Goal: Information Seeking & Learning: Find specific page/section

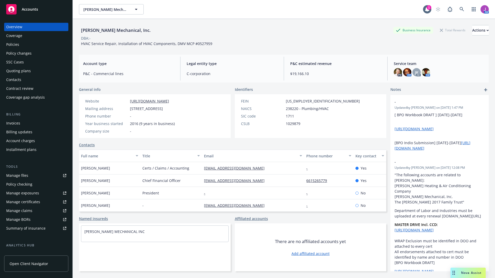
click at [24, 44] on div "Policies" at bounding box center [36, 44] width 60 height 8
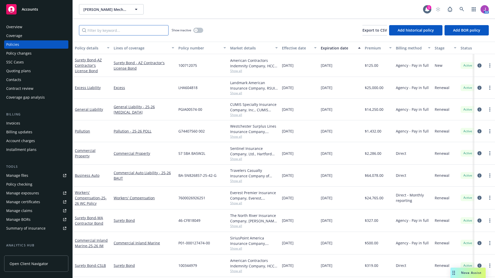
click at [100, 30] on input "Filter by keyword..." at bounding box center [124, 30] width 90 height 10
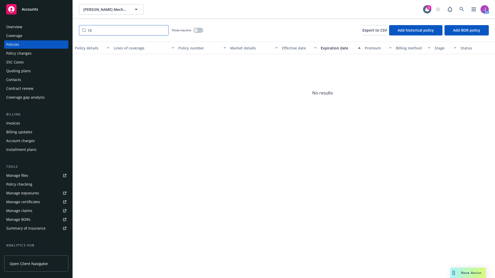
type input "1"
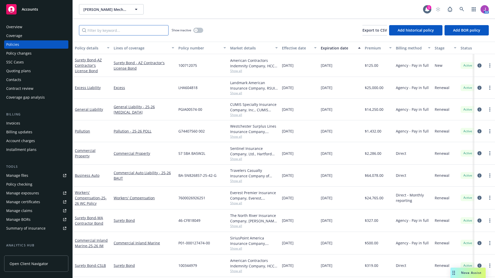
click at [119, 27] on input "Filter by keyword..." at bounding box center [124, 30] width 90 height 10
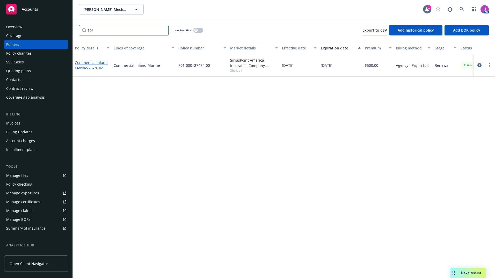
type input "10/"
click at [80, 68] on link "Commercial Inland Marine - 25-26 IM" at bounding box center [91, 65] width 33 height 10
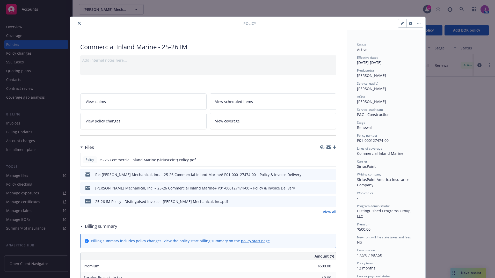
click at [329, 175] on icon "preview file" at bounding box center [331, 174] width 5 height 4
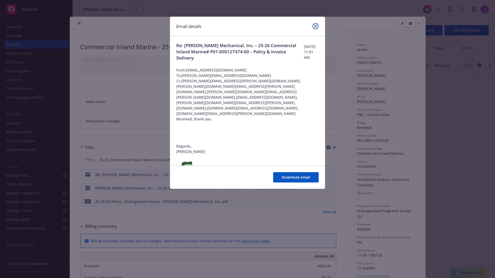
click at [314, 25] on icon "close" at bounding box center [315, 26] width 3 height 3
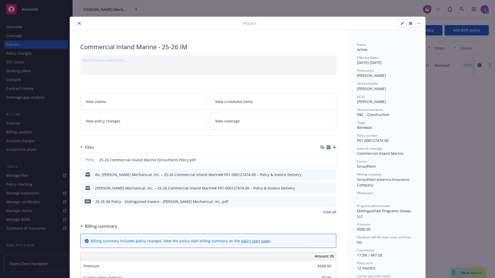
click at [78, 24] on icon "close" at bounding box center [79, 23] width 3 height 3
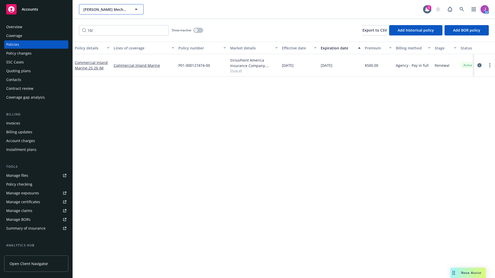
click at [97, 9] on span "Ruane Mechanical, Inc." at bounding box center [105, 9] width 45 height 5
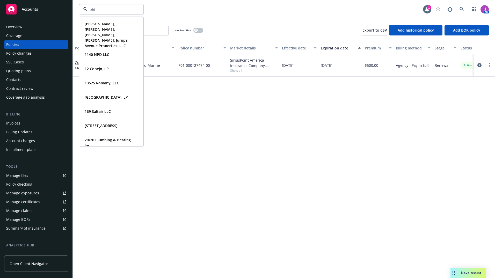
type input "phil"
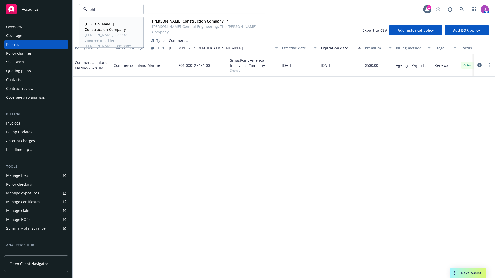
click at [101, 33] on span "Philbin General Engineering; The Philbin Company" at bounding box center [111, 40] width 52 height 16
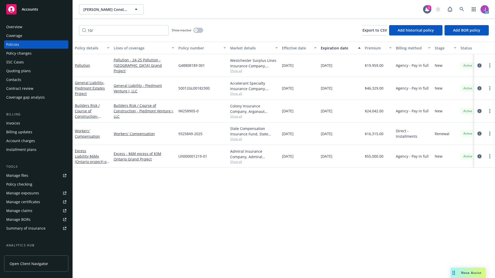
click at [15, 72] on div "Quoting plans" at bounding box center [18, 71] width 25 height 8
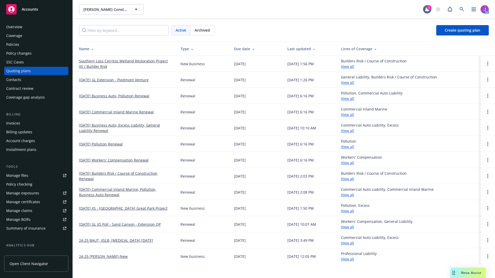
click at [109, 162] on link "10/13/25 Workers' Compensation Renewal" at bounding box center [114, 159] width 70 height 5
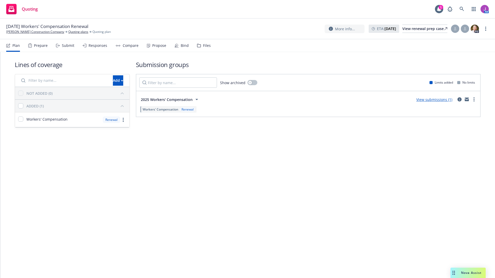
click at [200, 48] on div "Files" at bounding box center [204, 45] width 14 height 12
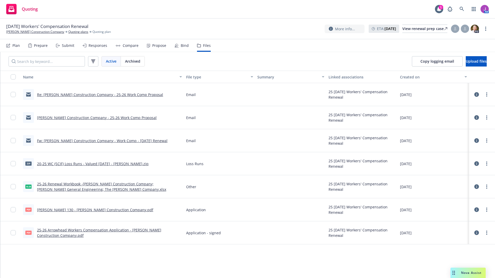
click at [97, 94] on link "Re: Philbin Construction Company - 25-26 Work Comp Proposal" at bounding box center [100, 94] width 126 height 5
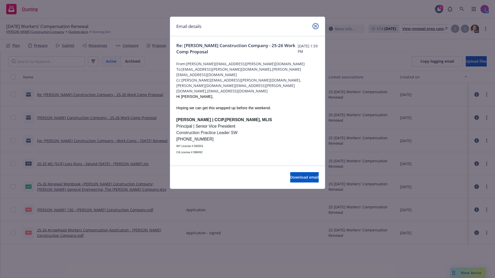
click at [315, 28] on link "close" at bounding box center [316, 26] width 6 height 6
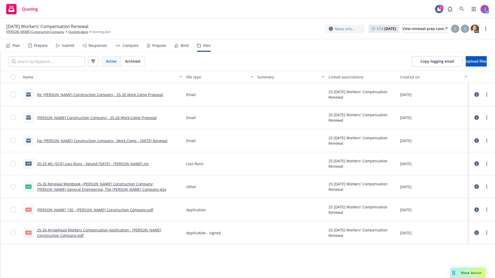
click at [128, 120] on link "Philbin Construction Company - 25-26 Work Comp Proposal" at bounding box center [97, 117] width 120 height 5
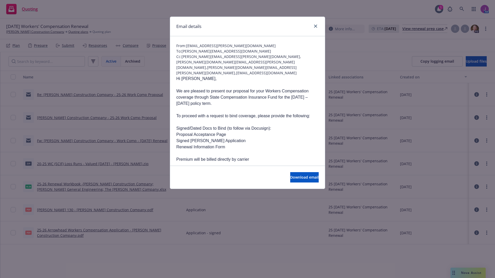
scroll to position [18, 0]
click at [316, 27] on icon "close" at bounding box center [315, 26] width 3 height 3
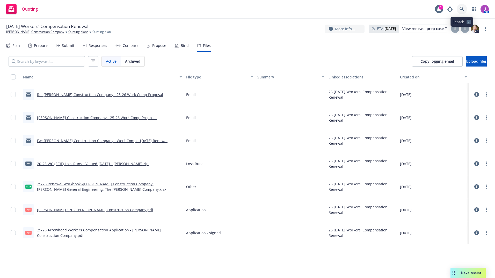
click at [462, 8] on icon at bounding box center [462, 9] width 5 height 5
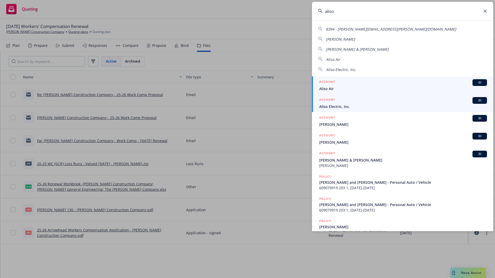
type input "aliso"
click at [340, 103] on div "ACCOUNT BI" at bounding box center [403, 100] width 168 height 7
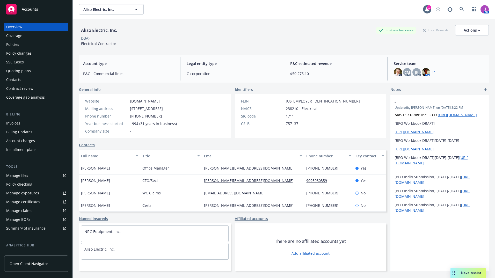
click at [26, 68] on div "Quoting plans" at bounding box center [18, 71] width 25 height 8
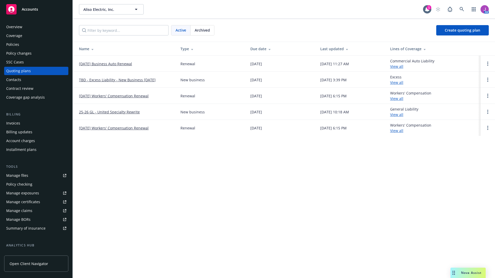
click at [96, 63] on link "10/24/25 Business Auto Renewal" at bounding box center [105, 63] width 53 height 5
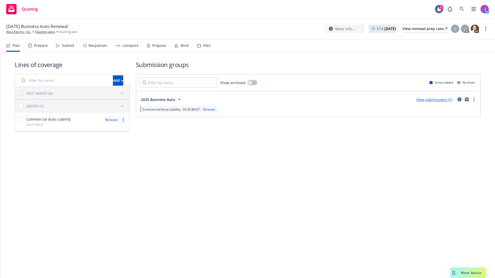
click at [199, 44] on div "Files" at bounding box center [204, 45] width 14 height 12
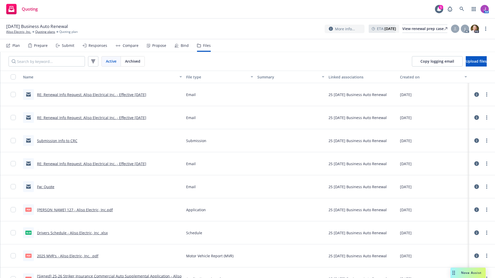
click at [103, 95] on link "RE: Renewal Info Request: Aliso Electrical Inc. - Effective 10/24/2025" at bounding box center [91, 94] width 109 height 5
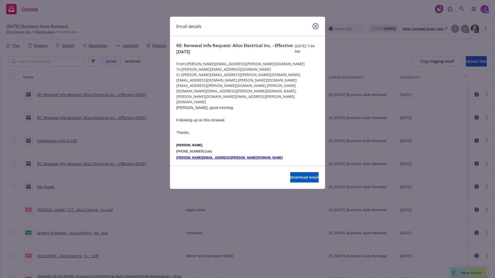
click at [315, 27] on icon "close" at bounding box center [315, 26] width 3 height 3
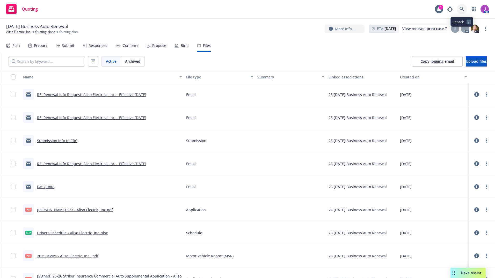
click at [463, 10] on icon at bounding box center [462, 9] width 5 height 5
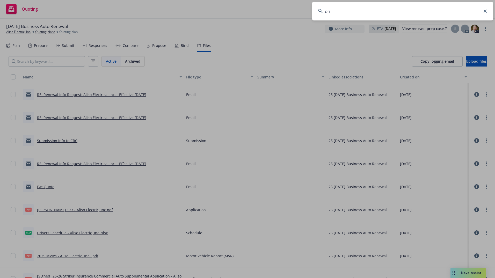
type input "o"
type input "h"
type input "Philbin con"
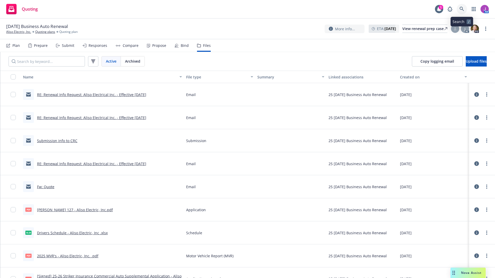
click at [465, 9] on link at bounding box center [462, 9] width 10 height 10
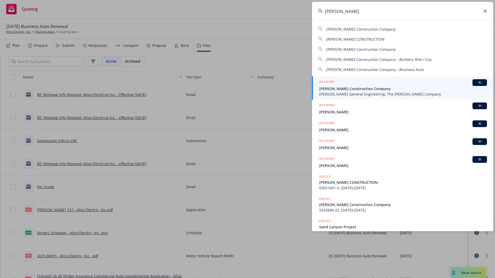
type input "philbin"
click at [347, 90] on span "[PERSON_NAME] Construction Company" at bounding box center [403, 88] width 168 height 5
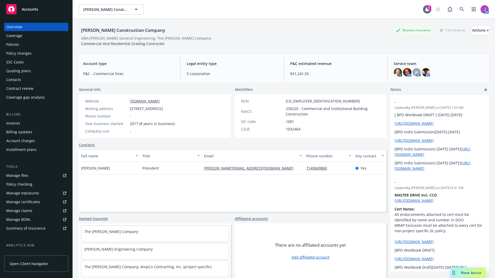
click at [18, 73] on div "Quoting plans" at bounding box center [18, 71] width 25 height 8
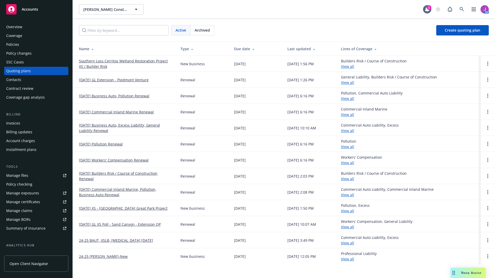
click at [23, 72] on div "Quoting plans" at bounding box center [18, 71] width 25 height 8
click at [121, 96] on link "[DATE] Business Auto, Pollution Renewal" at bounding box center [114, 95] width 70 height 5
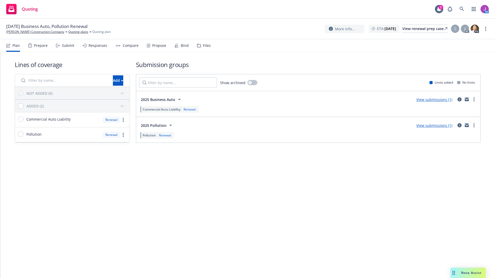
click at [203, 45] on div "Files" at bounding box center [207, 46] width 8 height 4
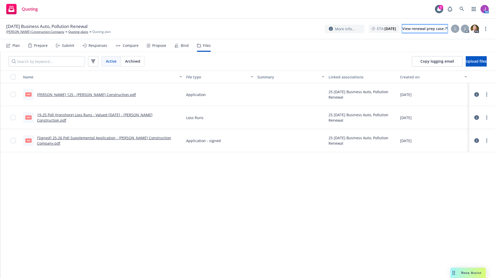
click at [402, 30] on div "View renewal prep case" at bounding box center [424, 29] width 45 height 8
